Goal: Information Seeking & Learning: Learn about a topic

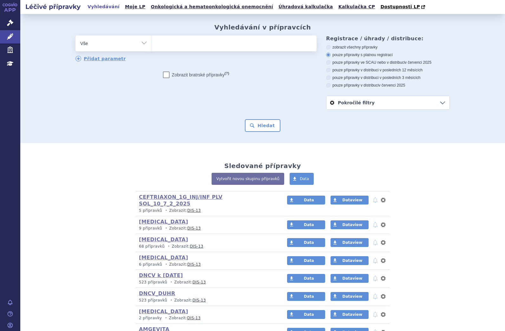
click at [180, 43] on ul at bounding box center [234, 42] width 165 height 13
click at [152, 43] on select at bounding box center [152, 43] width 0 height 16
paste input "0238423"
type input "0238423"
select select "0238423"
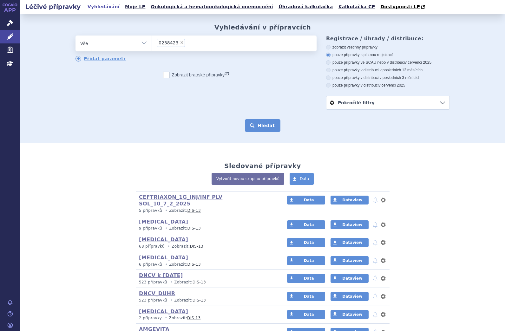
click at [257, 126] on button "Hledat" at bounding box center [263, 125] width 36 height 13
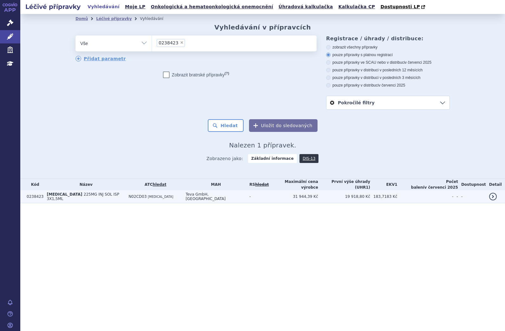
click at [109, 196] on td "AJOVY 225MG INJ SOL ISP 3X1,5ML" at bounding box center [84, 196] width 82 height 13
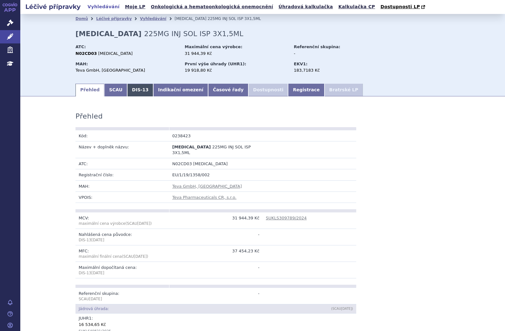
click at [129, 90] on link "DIS-13" at bounding box center [140, 90] width 26 height 13
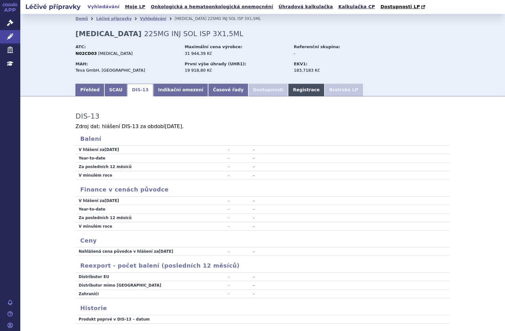
click at [288, 91] on link "Registrace" at bounding box center [306, 90] width 36 height 13
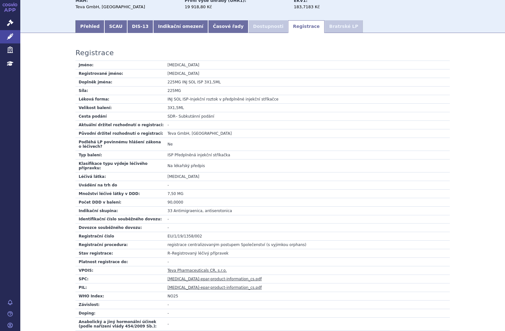
scroll to position [32, 0]
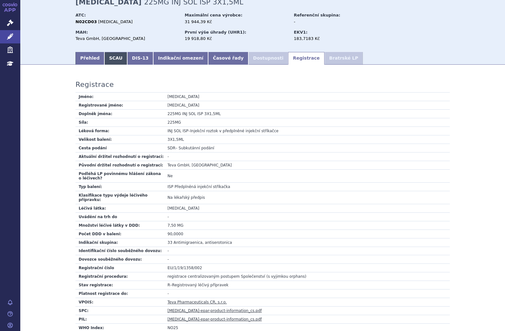
click at [105, 57] on link "SCAU" at bounding box center [115, 58] width 23 height 13
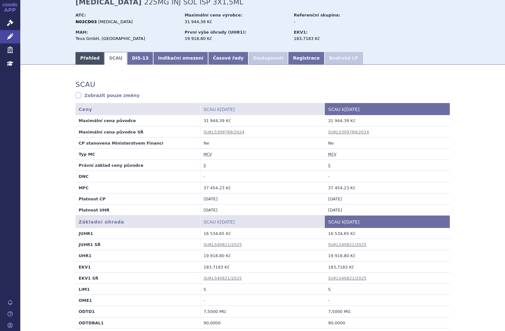
click at [90, 58] on link "Přehled" at bounding box center [90, 58] width 29 height 13
